Goal: Navigation & Orientation: Find specific page/section

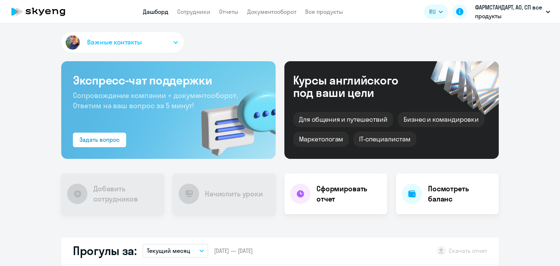
select select "30"
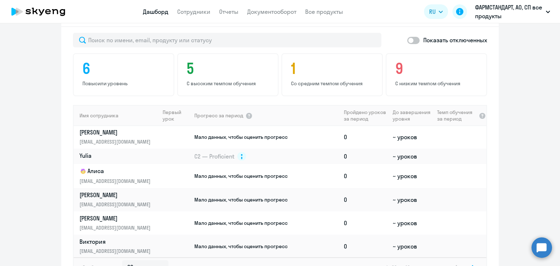
scroll to position [485, 0]
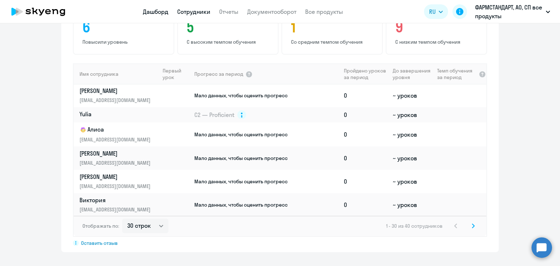
click at [194, 9] on link "Сотрудники" at bounding box center [193, 11] width 33 height 7
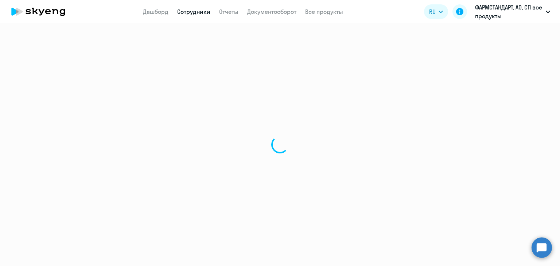
select select "30"
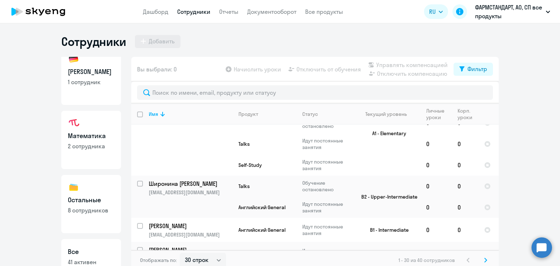
scroll to position [106, 0]
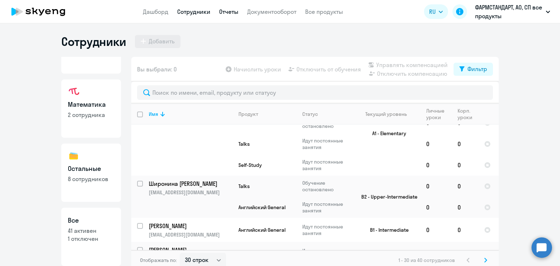
click at [227, 13] on link "Отчеты" at bounding box center [228, 11] width 19 height 7
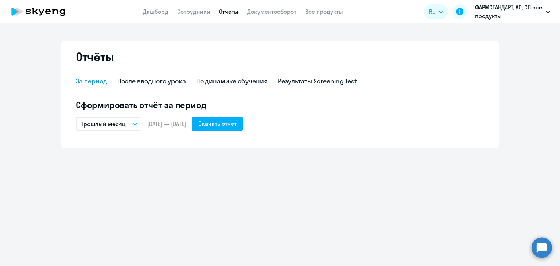
click at [271, 6] on app-header "Дашборд Сотрудники Отчеты Документооборот Все продукты Дашборд Сотрудники Отчет…" at bounding box center [280, 11] width 560 height 23
click at [271, 11] on link "Документооборот" at bounding box center [271, 11] width 49 height 7
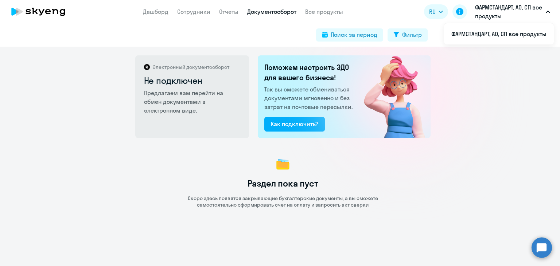
drag, startPoint x: 538, startPoint y: 246, endPoint x: 548, endPoint y: 244, distance: 10.5
click at [548, 244] on circle at bounding box center [541, 247] width 20 height 20
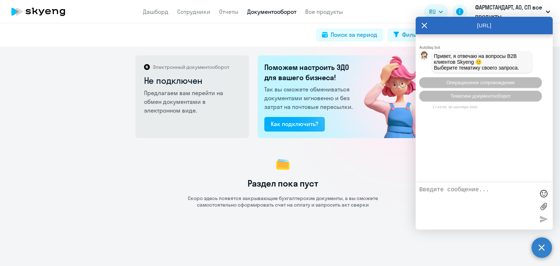
click at [539, 249] on circle at bounding box center [541, 247] width 20 height 20
